Goal: Task Accomplishment & Management: Use online tool/utility

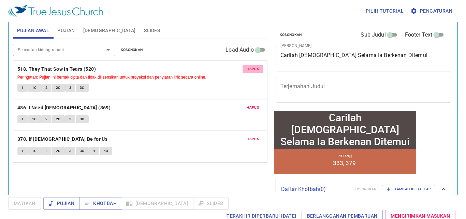
click at [251, 69] on span "Hapus" at bounding box center [253, 69] width 12 height 6
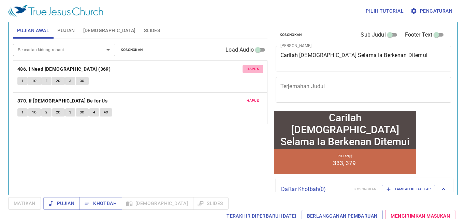
click at [251, 69] on span "Hapus" at bounding box center [253, 69] width 12 height 6
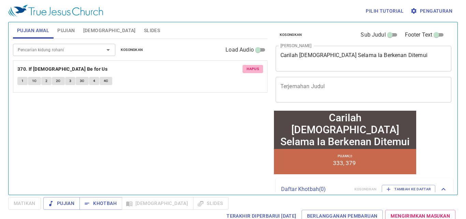
click at [254, 68] on span "Hapus" at bounding box center [253, 69] width 12 height 6
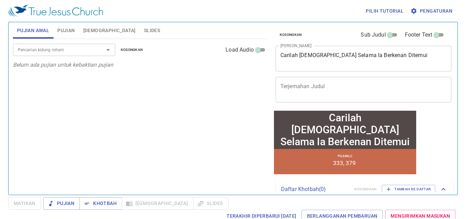
click at [67, 30] on span "Pujian" at bounding box center [65, 30] width 17 height 9
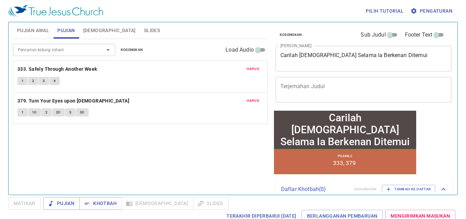
click at [257, 78] on div "1 2 3 4" at bounding box center [140, 82] width 246 height 10
click at [251, 69] on span "Hapus" at bounding box center [253, 69] width 12 height 6
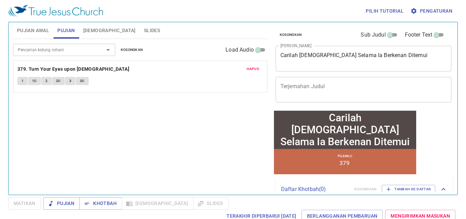
click at [251, 69] on span "Hapus" at bounding box center [253, 69] width 12 height 6
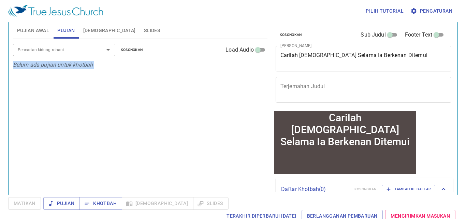
click at [251, 69] on div "Pencarian kidung rohani Pencarian kidung rohani Kosongkan Load Audio Belum ada …" at bounding box center [140, 114] width 254 height 150
drag, startPoint x: 251, startPoint y: 69, endPoint x: 293, endPoint y: 38, distance: 52.5
click at [251, 69] on div "Pencarian kidung rohani Pencarian kidung rohani Kosongkan Load Audio Belum ada …" at bounding box center [140, 114] width 254 height 150
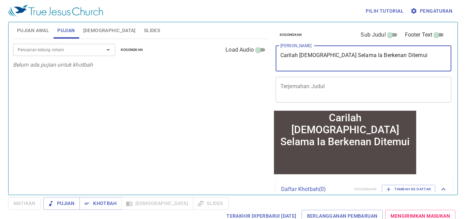
click at [352, 62] on textarea "Carilah Tuhan Selama Ia Berkenan Ditemui" at bounding box center [363, 58] width 166 height 13
click at [353, 61] on textarea "Carilah Tuhan Selama Ia Berkenan Ditemui" at bounding box center [363, 58] width 166 height 13
click at [353, 57] on textarea "Carilah Tuhan Selama Ia Berkenan Ditemui" at bounding box center [363, 58] width 166 height 13
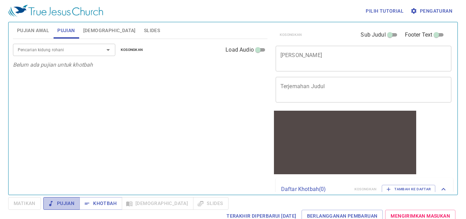
click at [71, 200] on span "Pujian" at bounding box center [62, 203] width 26 height 9
click at [40, 27] on span "Pujian Awal" at bounding box center [33, 30] width 32 height 9
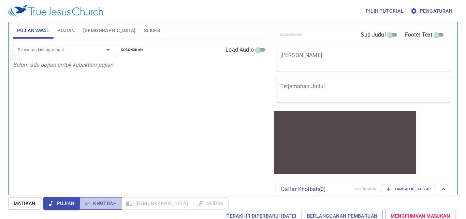
click at [111, 202] on span "Khotbah" at bounding box center [101, 203] width 32 height 9
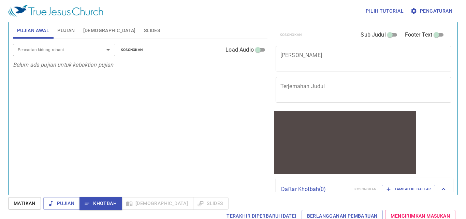
click at [311, 48] on div "x Judul Khotbah" at bounding box center [364, 59] width 176 height 26
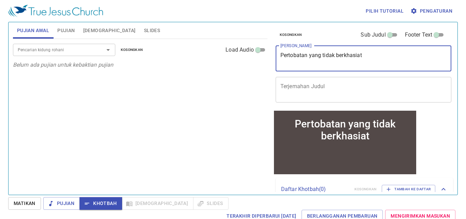
click at [323, 55] on textarea "Pertobatan yang tidak berkhasiat" at bounding box center [363, 58] width 166 height 13
click at [341, 55] on textarea "Pertobatan yang Tidak berkhasiat" at bounding box center [363, 58] width 166 height 13
type textarea "Pertobatan yang Tidak Berkhasiat"
click at [57, 46] on input "Pencarian kidung rohani" at bounding box center [54, 50] width 78 height 8
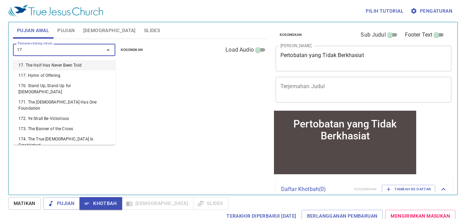
type input "175"
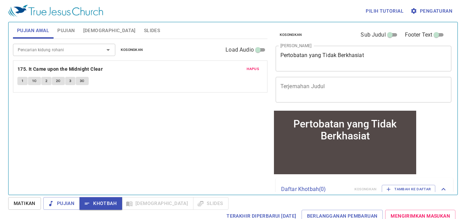
click at [249, 63] on div "Hapus 175. It Came upon the Midnight Clear 1 1C 2 2C 3 3C" at bounding box center [140, 76] width 254 height 31
drag, startPoint x: 250, startPoint y: 69, endPoint x: 24, endPoint y: 25, distance: 231.1
click at [250, 69] on span "Hapus" at bounding box center [253, 69] width 12 height 6
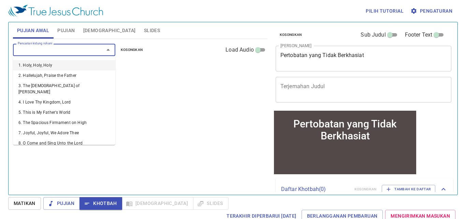
click at [35, 50] on input "Pencarian kidung rohani" at bounding box center [54, 50] width 78 height 8
type input "17"
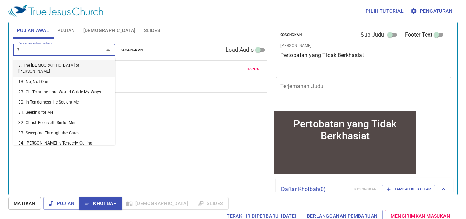
type input "35"
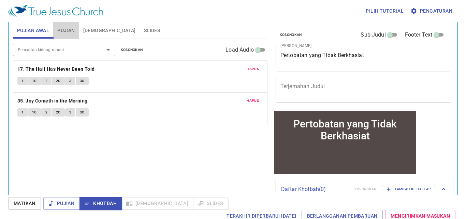
click at [62, 35] on button "Pujian" at bounding box center [66, 30] width 26 height 16
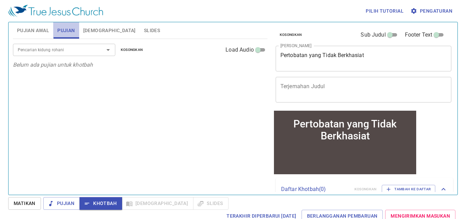
click at [62, 35] on button "Pujian" at bounding box center [66, 30] width 26 height 16
click at [47, 58] on div "Pencarian kidung rohani Pencarian kidung rohani Kosongkan Load Audio" at bounding box center [140, 50] width 254 height 22
click at [47, 53] on input "Pencarian kidung rohani" at bounding box center [54, 50] width 78 height 8
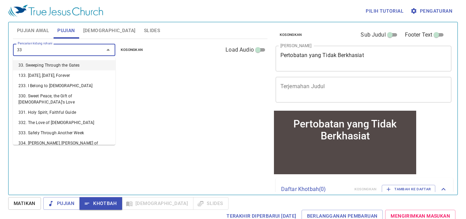
type input "333"
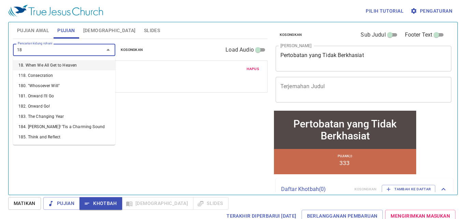
type input "180"
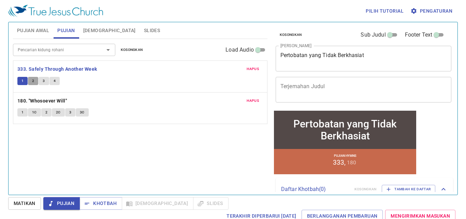
click at [29, 83] on button "2" at bounding box center [33, 81] width 10 height 8
click at [438, 9] on span "Pengaturan" at bounding box center [432, 11] width 41 height 9
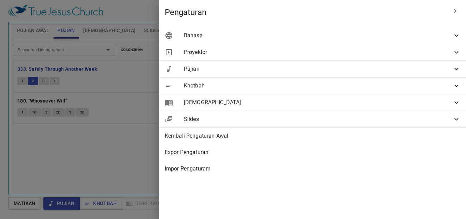
click at [378, 43] on div "Bahasa" at bounding box center [312, 35] width 307 height 16
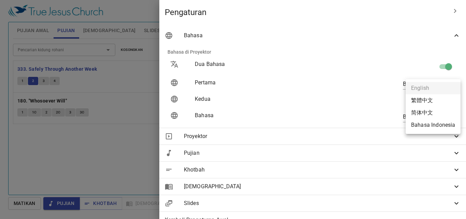
click at [421, 103] on body "Pilih tutorial Pengaturan Pujian Awal Pujian Alkitab Slides Pencarian kidung ro…" at bounding box center [233, 109] width 466 height 219
click at [419, 108] on li "简体中文" at bounding box center [433, 112] width 55 height 12
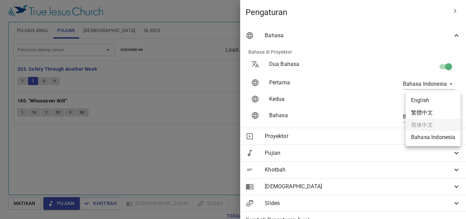
click at [419, 96] on body "Pilih tutorial Pengaturan Pujian Awal Pujian Alkitab Slides Pencarian kidung ro…" at bounding box center [233, 109] width 466 height 219
click at [412, 113] on li "繁體中文" at bounding box center [433, 112] width 55 height 12
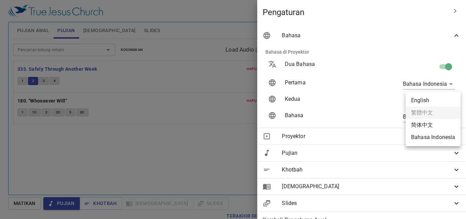
click at [411, 100] on body "Pilih tutorial Pengaturan Pujian Awal Pujian Alkitab Slides Pencarian kidung ro…" at bounding box center [233, 109] width 466 height 219
click at [414, 104] on li "English" at bounding box center [433, 100] width 55 height 12
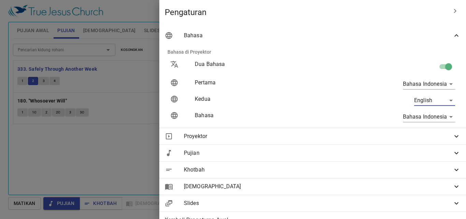
click at [430, 96] on body "Pilih tutorial Pengaturan Pujian Awal Pujian Alkitab Slides Pencarian kidung ro…" at bounding box center [233, 109] width 466 height 219
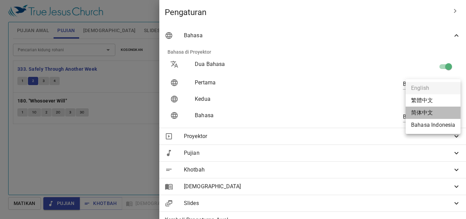
click at [416, 113] on li "简体中文" at bounding box center [433, 112] width 55 height 12
click at [416, 113] on ul "English 繁體中文 简体中文 Bahasa Indonesia" at bounding box center [433, 106] width 55 height 55
type input "zh-simple"
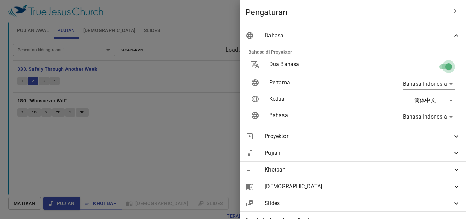
click at [438, 67] on input "checkbox" at bounding box center [448, 67] width 39 height 13
checkbox input "false"
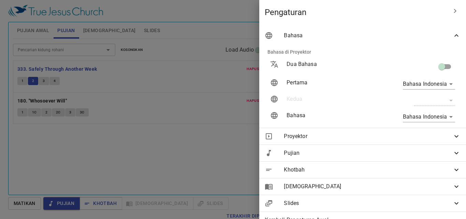
click at [115, 148] on div at bounding box center [233, 109] width 466 height 219
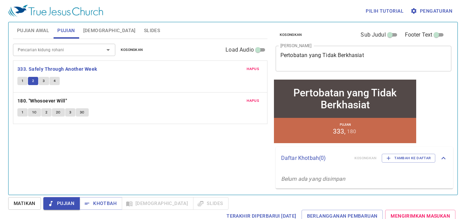
click at [65, 200] on span "Pujian" at bounding box center [62, 203] width 26 height 9
click at [36, 37] on button "Pujian Awal" at bounding box center [33, 30] width 40 height 16
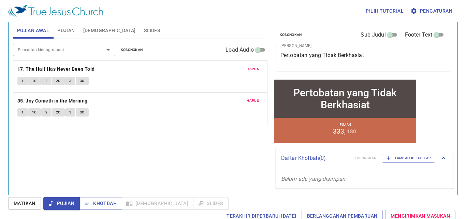
drag, startPoint x: 78, startPoint y: 153, endPoint x: 166, endPoint y: 170, distance: 88.9
click at [140, 23] on button "Slides" at bounding box center [152, 30] width 24 height 16
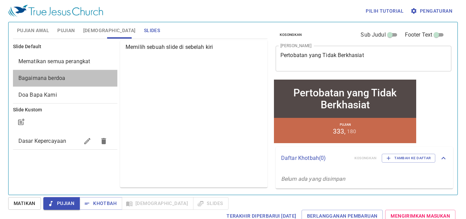
click at [58, 84] on div "Bagaimana berdoa" at bounding box center [65, 78] width 104 height 16
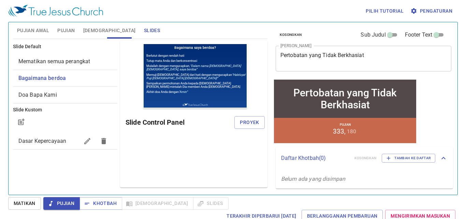
drag, startPoint x: 251, startPoint y: 125, endPoint x: 246, endPoint y: 125, distance: 5.5
click at [251, 124] on span "Proyek" at bounding box center [249, 122] width 19 height 9
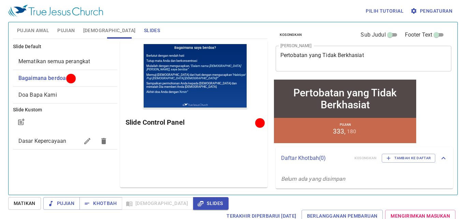
click at [85, 38] on button "[DEMOGRAPHIC_DATA]" at bounding box center [109, 30] width 61 height 16
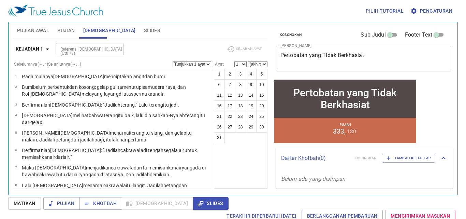
click at [62, 39] on div "Pujian Awal Pujian [DEMOGRAPHIC_DATA] Slides Pencarian kidung rohani Pencarian …" at bounding box center [140, 105] width 260 height 172
drag, startPoint x: 59, startPoint y: 32, endPoint x: 58, endPoint y: 35, distance: 3.6
click at [59, 35] on button "Pujian" at bounding box center [66, 30] width 26 height 16
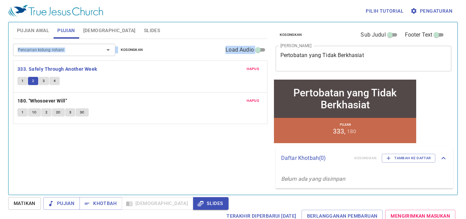
click at [94, 113] on div "1 1C 2 2C 3 3C" at bounding box center [140, 113] width 246 height 10
click at [30, 28] on span "Pujian Awal" at bounding box center [33, 30] width 32 height 9
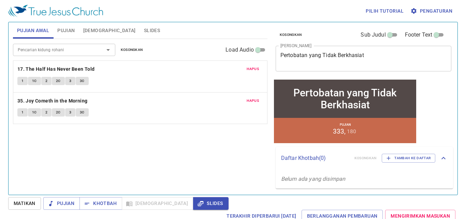
drag, startPoint x: 38, startPoint y: 149, endPoint x: 32, endPoint y: 152, distance: 6.6
click at [32, 152] on div "Pencarian kidung rohani Pencarian kidung rohani Kosongkan Load Audio Hapus 17. …" at bounding box center [140, 114] width 254 height 150
click at [67, 199] on span "Pujian" at bounding box center [62, 203] width 26 height 9
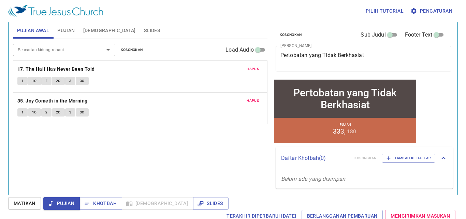
click at [111, 138] on div "Pencarian kidung rohani Pencarian kidung rohani Kosongkan Load Audio Hapus 17. …" at bounding box center [140, 114] width 254 height 150
click at [102, 118] on div "1 1C 2 2C 3 3C" at bounding box center [140, 113] width 246 height 10
drag, startPoint x: 103, startPoint y: 81, endPoint x: 96, endPoint y: 79, distance: 7.9
click at [100, 81] on div "Hapus 17. The Half Has Never Been Told 1 1C 2 2C 3 3C Hapus 35. Joy Cometh in t…" at bounding box center [140, 82] width 246 height 10
drag, startPoint x: 83, startPoint y: 68, endPoint x: 59, endPoint y: 94, distance: 34.8
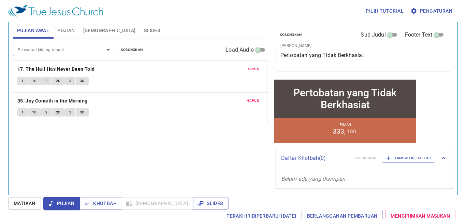
click at [59, 94] on div "Hapus 35. Joy Cometh in the Morning 1 1C 2 2C 3 3C" at bounding box center [140, 107] width 254 height 31
click at [44, 68] on b "17. The Half Has Never Been Told" at bounding box center [55, 69] width 77 height 9
click at [23, 84] on button "1" at bounding box center [22, 81] width 10 height 8
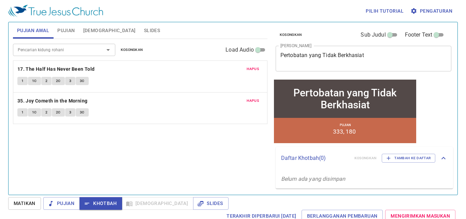
click at [71, 26] on span "Pujian" at bounding box center [65, 30] width 17 height 9
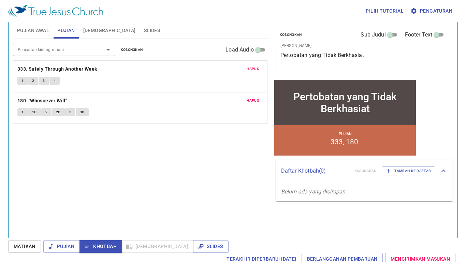
click at [89, 33] on span "[DEMOGRAPHIC_DATA]" at bounding box center [109, 30] width 53 height 9
click at [93, 35] on button "[DEMOGRAPHIC_DATA]" at bounding box center [109, 30] width 61 height 16
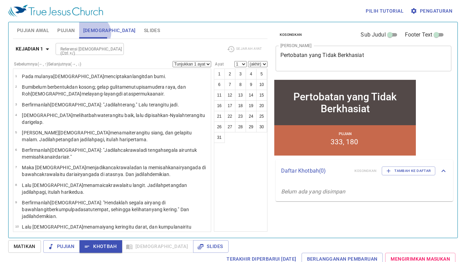
click at [93, 33] on span "[DEMOGRAPHIC_DATA]" at bounding box center [109, 30] width 53 height 9
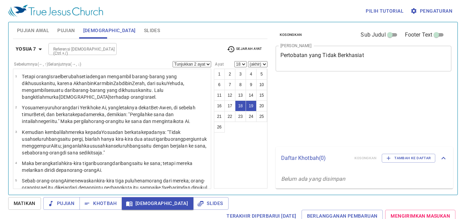
select select "2"
select select "18"
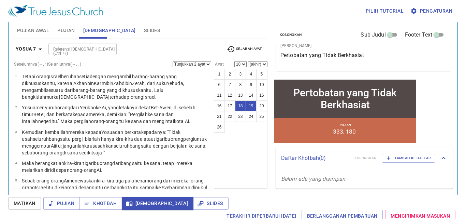
scroll to position [375, 0]
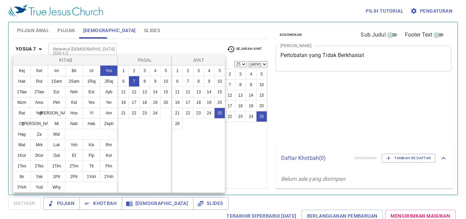
select select "25"
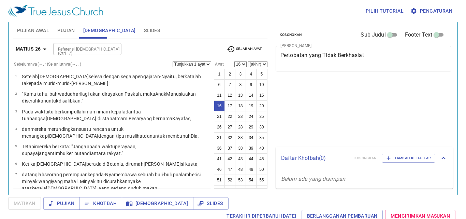
select select "16"
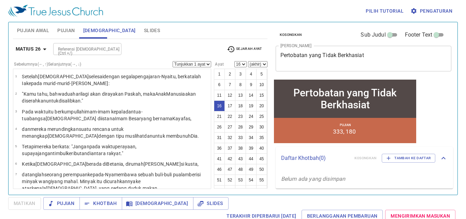
scroll to position [281, 0]
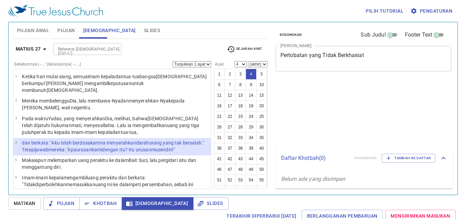
select select "4"
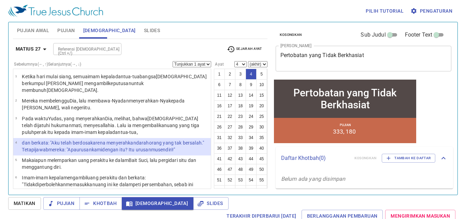
click at [33, 204] on span "Matikan" at bounding box center [25, 203] width 22 height 9
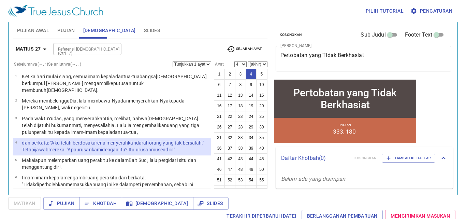
click at [26, 205] on span "Matikan" at bounding box center [24, 203] width 33 height 13
